Goal: Task Accomplishment & Management: Complete application form

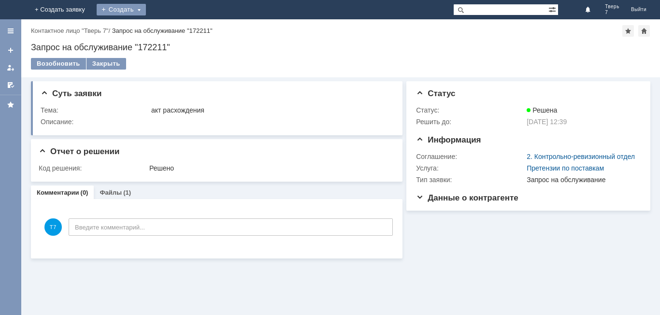
click at [146, 9] on div "Создать" at bounding box center [121, 10] width 49 height 12
click at [180, 26] on link "Заявка" at bounding box center [142, 29] width 73 height 12
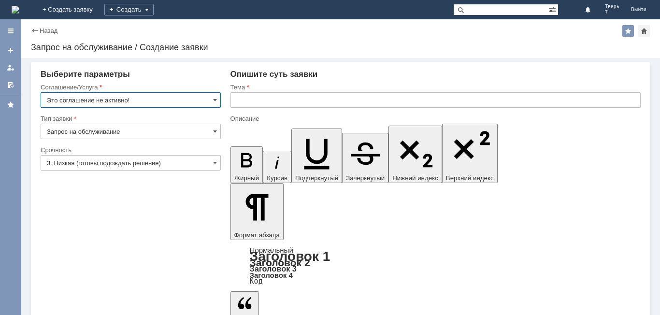
click at [140, 101] on input "Это соглашение не активно!" at bounding box center [131, 99] width 180 height 15
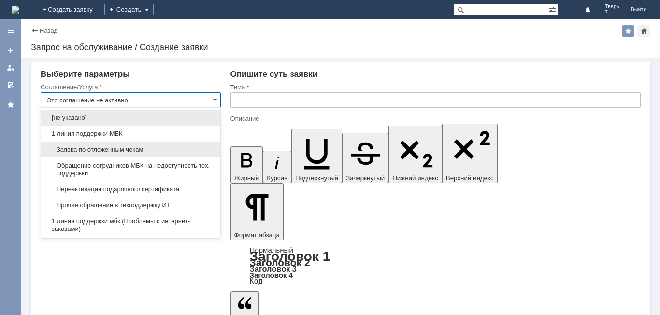
click at [117, 147] on span "Заявка по отложенным чекам" at bounding box center [131, 150] width 168 height 8
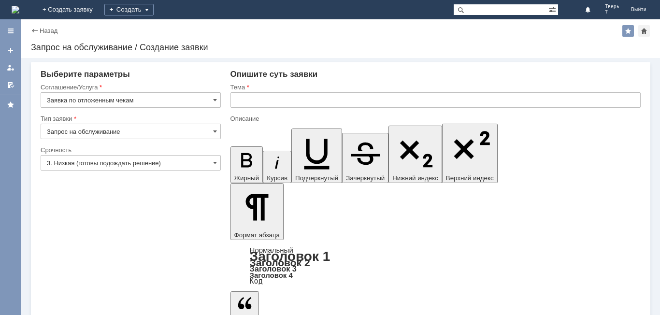
type input "Заявка по отложенным чекам"
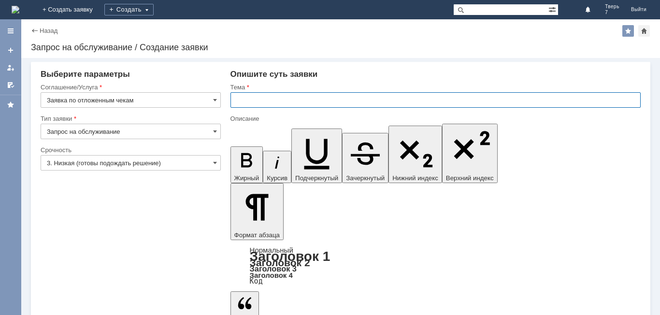
click at [237, 99] on input "text" at bounding box center [436, 99] width 410 height 15
type input "оч удалить"
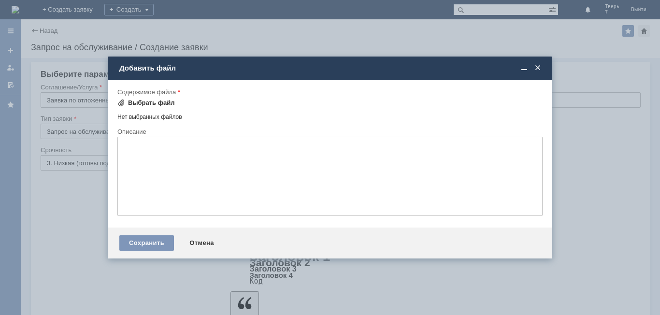
click at [158, 103] on div "Выбрать файл" at bounding box center [151, 103] width 47 height 8
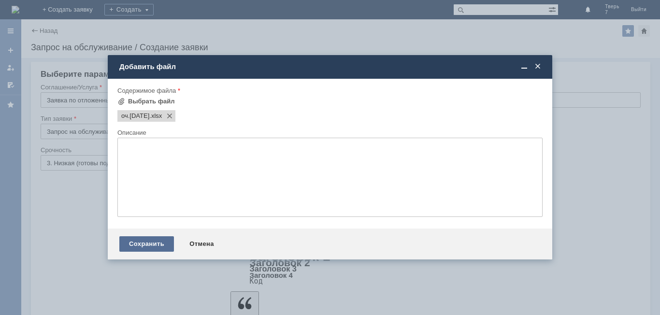
click at [158, 244] on div "Сохранить" at bounding box center [146, 243] width 55 height 15
